Goal: Task Accomplishment & Management: Use online tool/utility

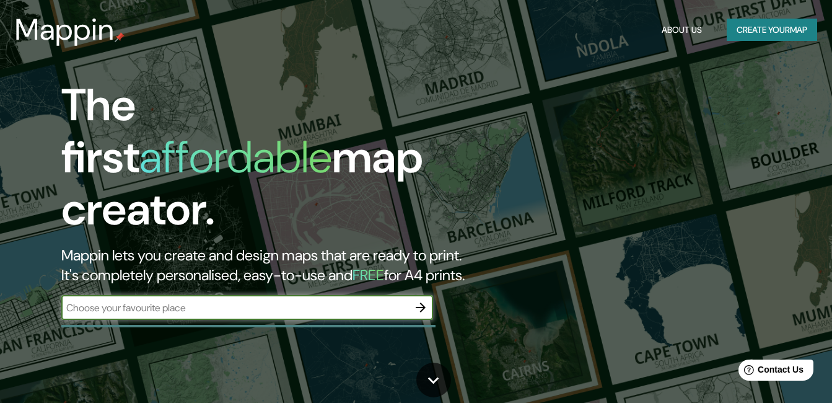
click at [321, 300] on input "text" at bounding box center [234, 307] width 347 height 14
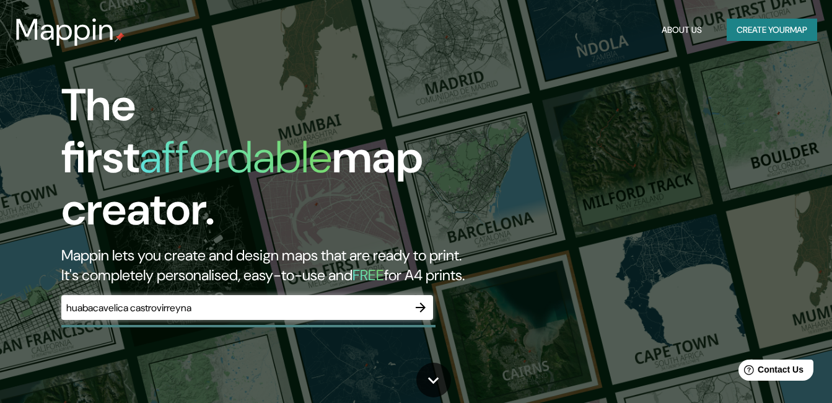
click at [105, 303] on div "huabacavelica castrovirreyna ​" at bounding box center [247, 307] width 372 height 25
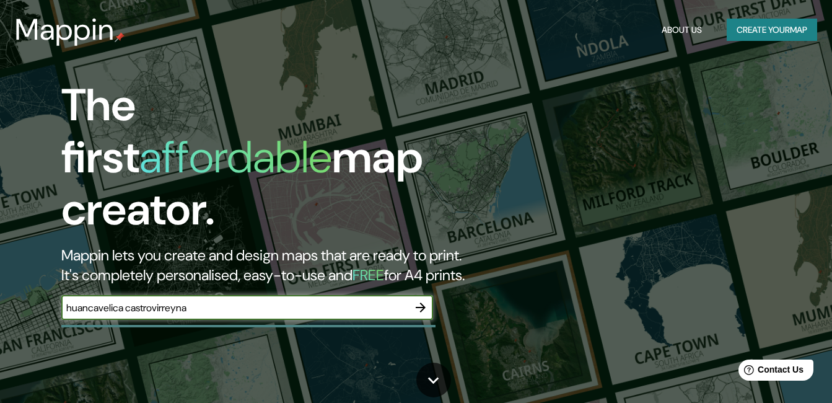
type input "huancavelica castrovirreyna"
click at [424, 300] on icon "button" at bounding box center [420, 307] width 15 height 15
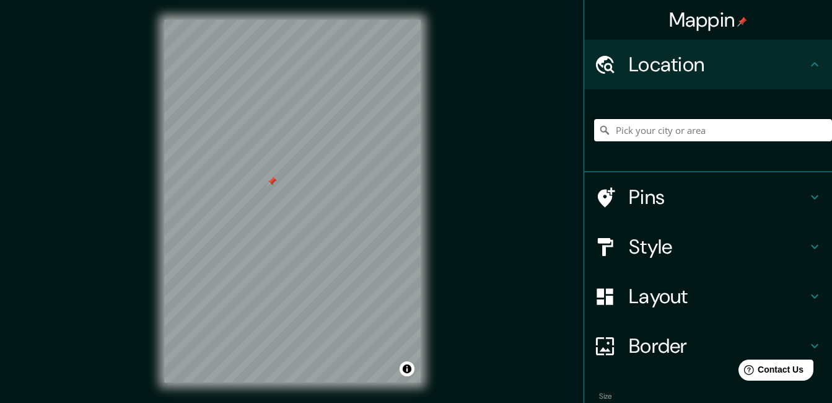
click at [677, 137] on input "Pick your city or area" at bounding box center [713, 130] width 238 height 22
type input "Huancavelica, Departamento de [GEOGRAPHIC_DATA], [GEOGRAPHIC_DATA]"
click at [343, 217] on div "© Mapbox © OpenStreetMap Improve this map" at bounding box center [292, 201] width 296 height 402
